Goal: Information Seeking & Learning: Learn about a topic

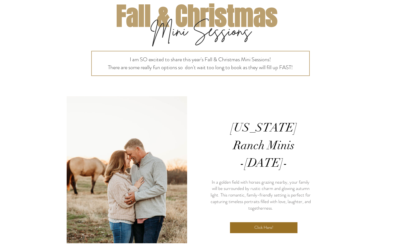
scroll to position [57, 0]
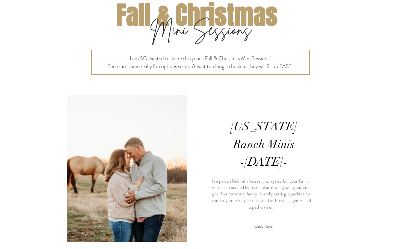
click at [271, 223] on span "Click Here!" at bounding box center [263, 226] width 19 height 6
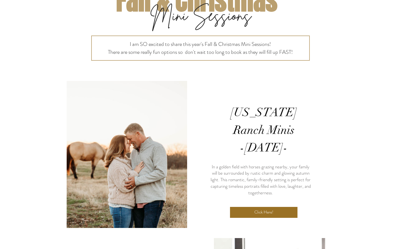
scroll to position [58, 0]
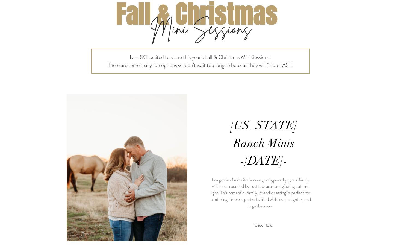
click at [281, 220] on link "Click Here!" at bounding box center [263, 225] width 67 height 11
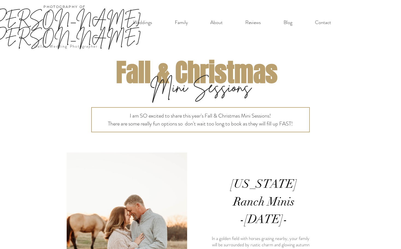
scroll to position [58, 0]
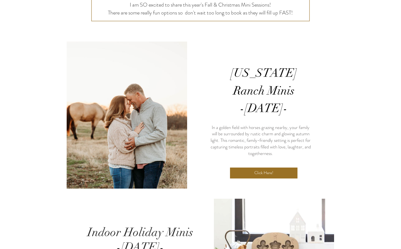
scroll to position [113, 0]
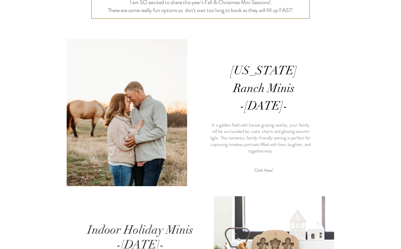
click at [276, 165] on link "Click Here!" at bounding box center [263, 170] width 67 height 11
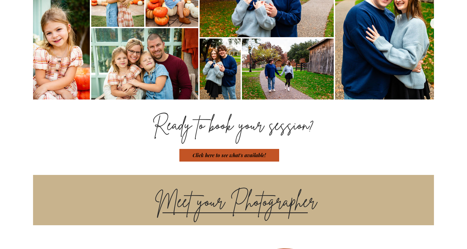
scroll to position [638, 0]
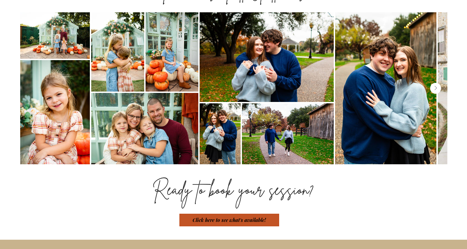
click at [401, 86] on icon "Next Item" at bounding box center [435, 88] width 2 height 4
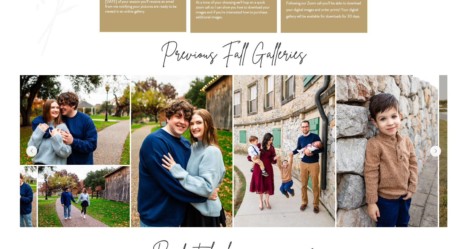
scroll to position [571, 0]
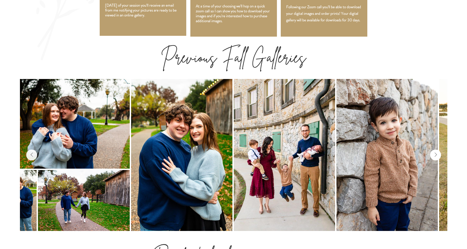
click at [401, 149] on button "Next Item" at bounding box center [435, 154] width 11 height 11
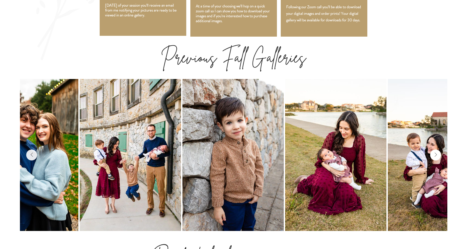
click at [401, 149] on button "Next Item" at bounding box center [435, 154] width 11 height 11
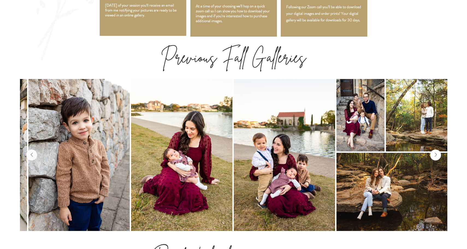
click at [401, 149] on button "Next Item" at bounding box center [435, 154] width 11 height 11
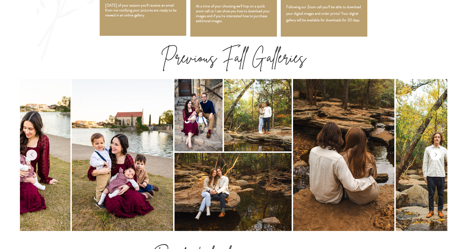
click at [401, 149] on button "Next Item" at bounding box center [435, 154] width 11 height 11
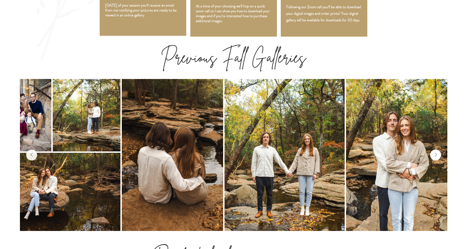
scroll to position [0, 845]
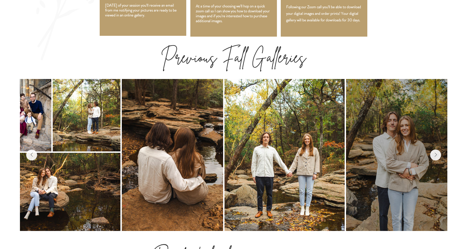
click at [401, 97] on div at bounding box center [396, 155] width 101 height 152
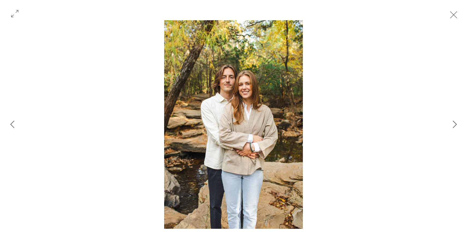
click at [401, 14] on button "Exit expand mode" at bounding box center [453, 14] width 10 height 12
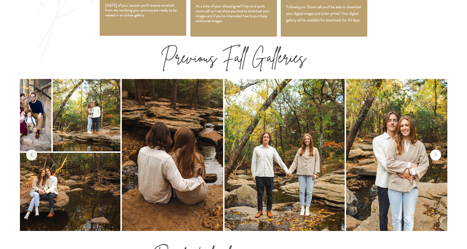
click at [401, 149] on button "Next Item" at bounding box center [435, 154] width 11 height 11
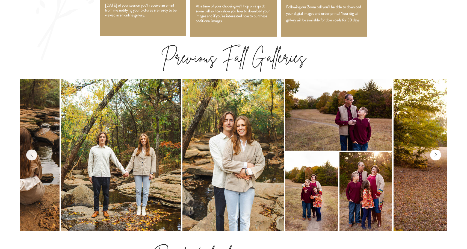
click at [401, 149] on button "Next Item" at bounding box center [435, 154] width 11 height 11
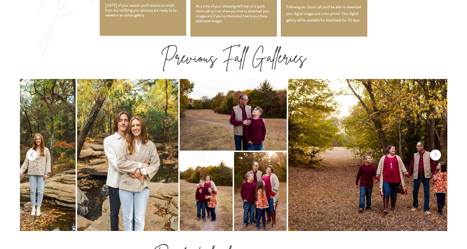
click at [401, 149] on button "Next Item" at bounding box center [435, 154] width 11 height 11
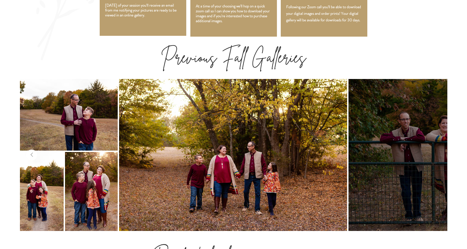
click at [401, 128] on div at bounding box center [462, 155] width 228 height 152
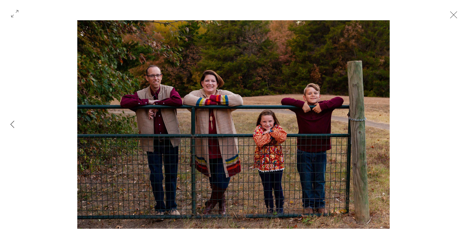
click at [401, 16] on button "Exit expand mode" at bounding box center [453, 14] width 10 height 12
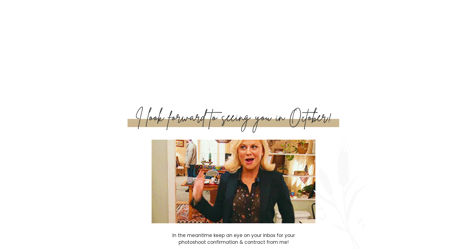
scroll to position [1859, 0]
